Goal: Information Seeking & Learning: Learn about a topic

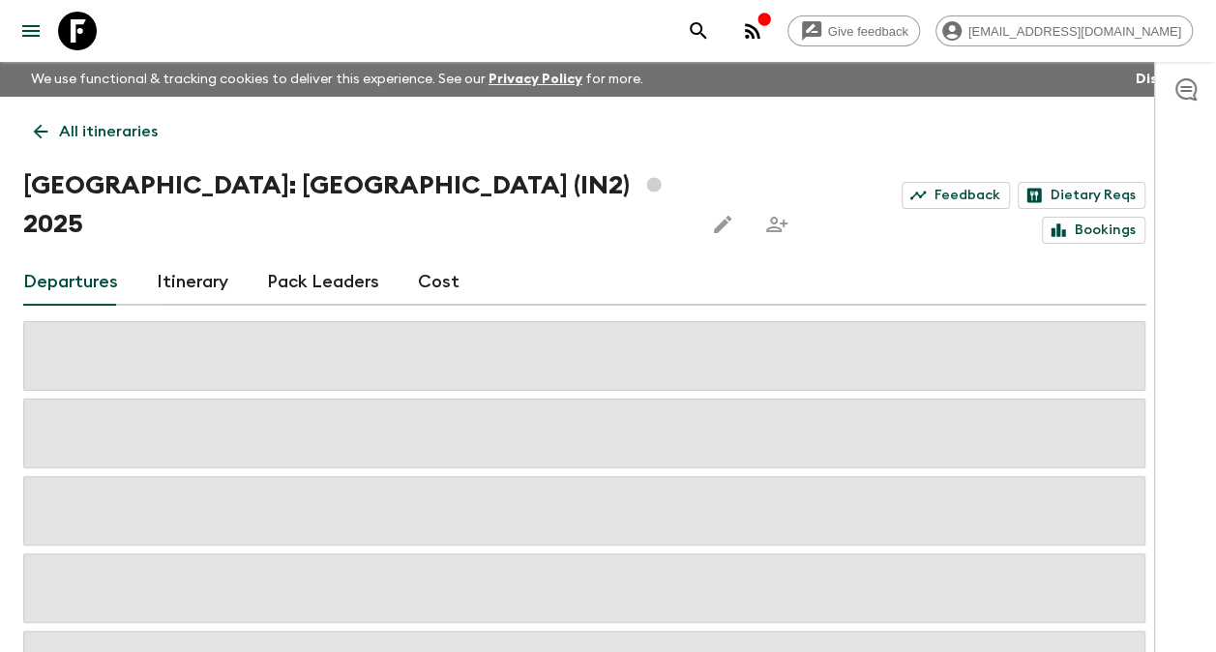
click at [126, 132] on p "All itineraries" at bounding box center [108, 131] width 99 height 23
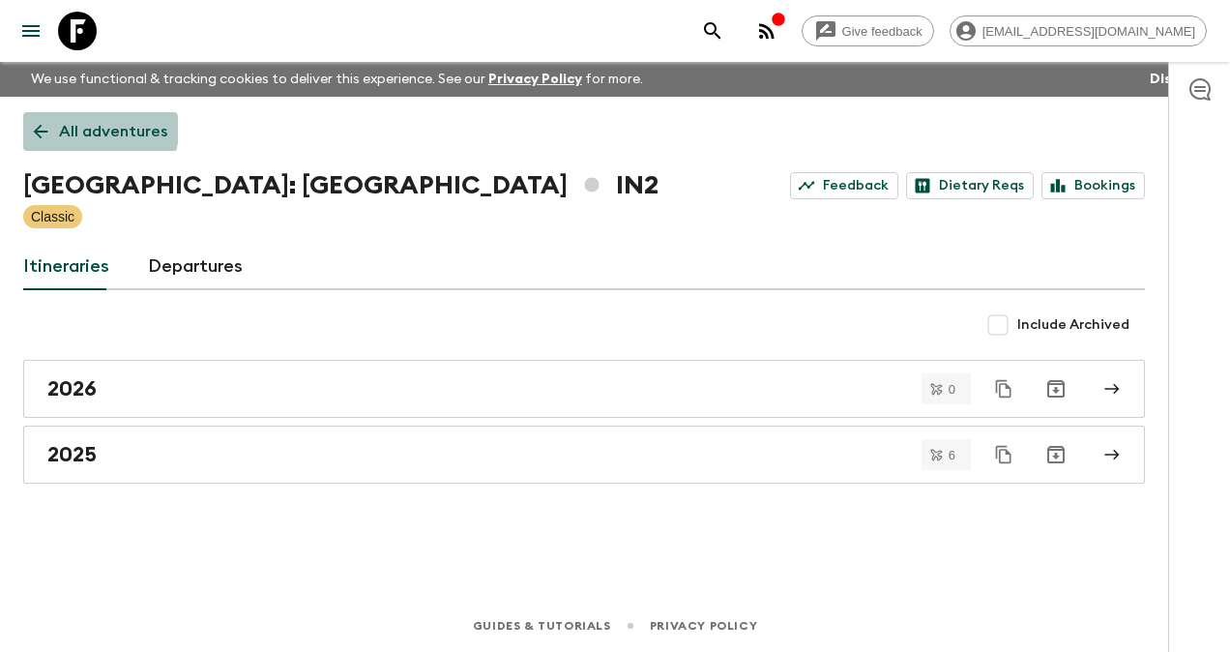
click at [92, 130] on p "All adventures" at bounding box center [113, 131] width 108 height 23
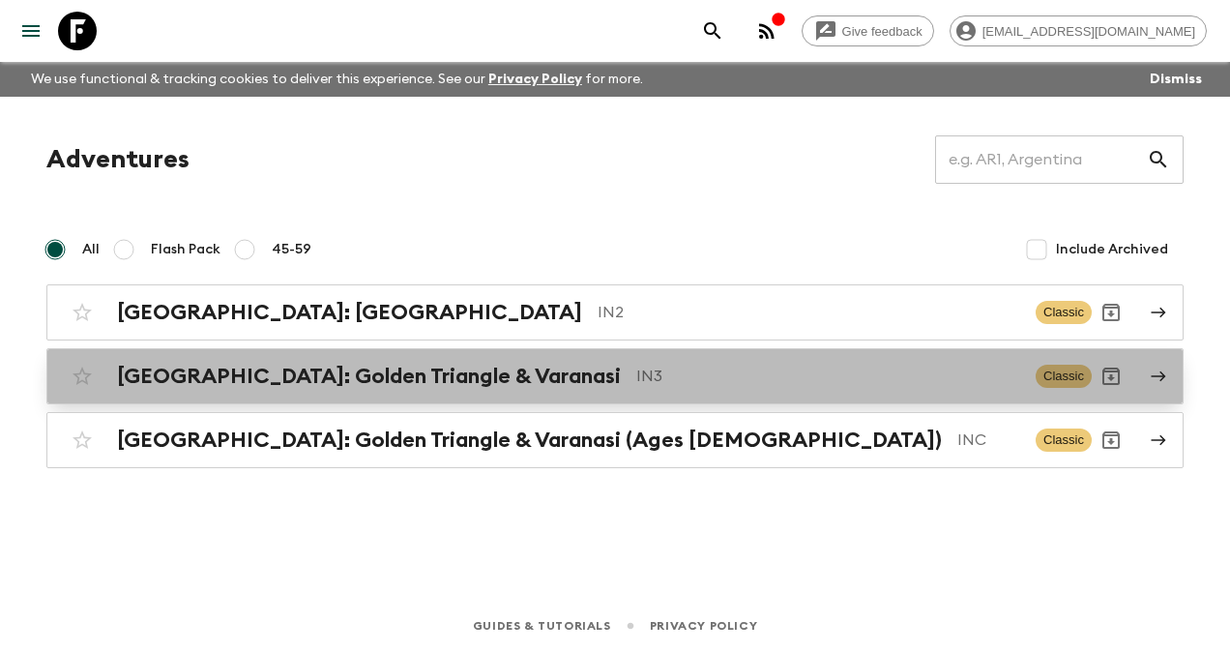
click at [368, 375] on h2 "[GEOGRAPHIC_DATA]: Golden Triangle & Varanasi" at bounding box center [369, 376] width 504 height 25
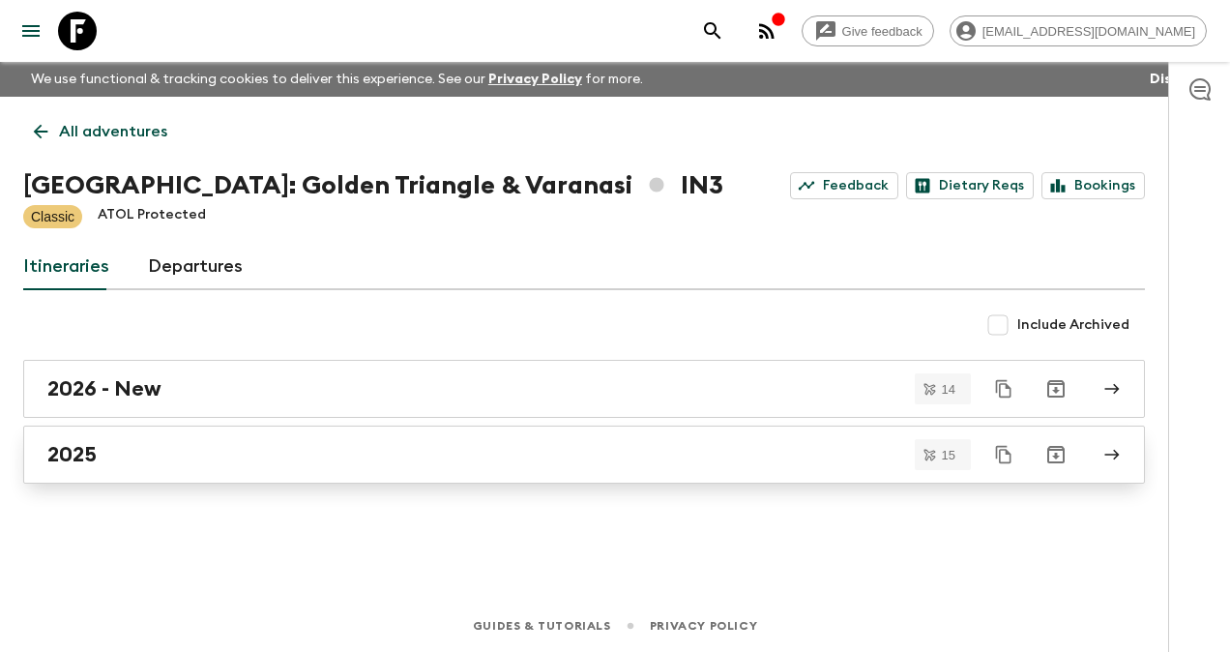
click at [149, 460] on div "2025" at bounding box center [565, 454] width 1037 height 25
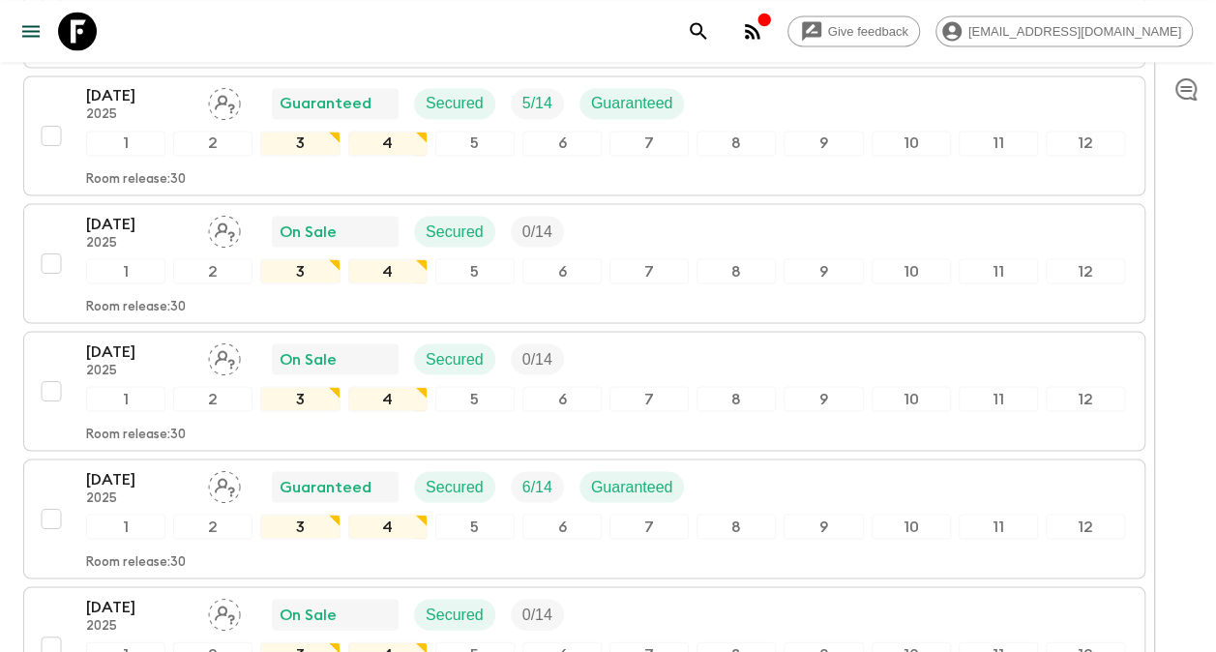
scroll to position [1650, 0]
